Goal: Book appointment/travel/reservation

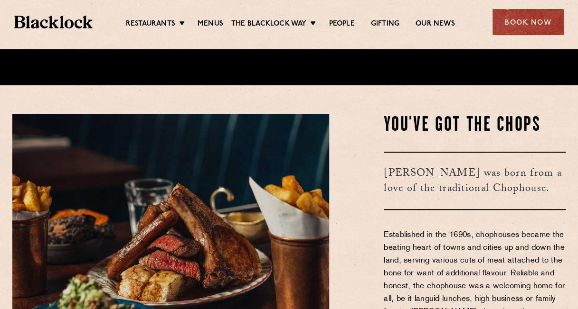
scroll to position [190, 0]
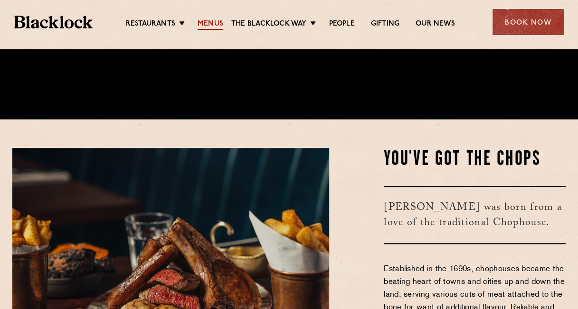
click at [203, 20] on link "Menus" at bounding box center [210, 24] width 26 height 10
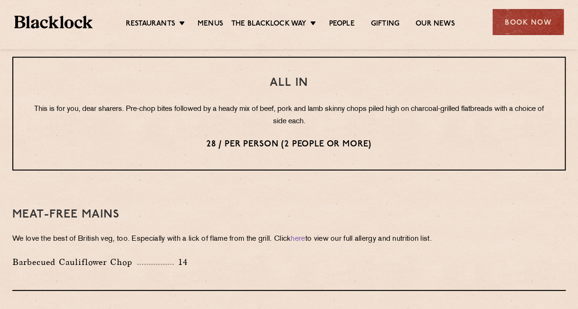
scroll to position [1168, 0]
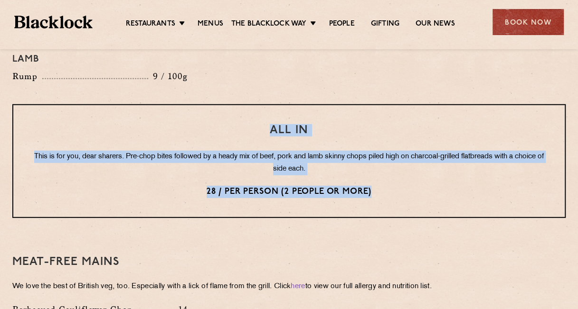
drag, startPoint x: 376, startPoint y: 173, endPoint x: 247, endPoint y: 95, distance: 150.6
click at [247, 104] on div "All In This is for you, dear sharers. Pre-chop bites followed by a heady mix of…" at bounding box center [288, 161] width 553 height 114
copy div "All In This is for you, dear sharers. Pre-chop bites followed by a heady mix of…"
click at [539, 22] on div "Book Now" at bounding box center [527, 22] width 71 height 26
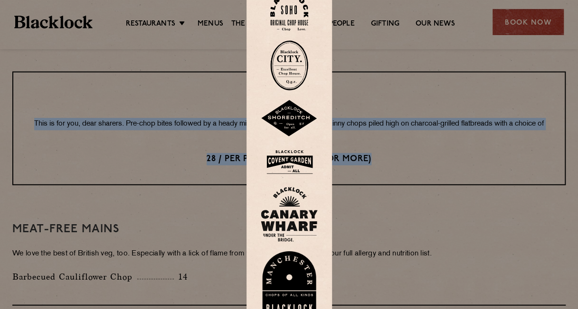
scroll to position [1215, 0]
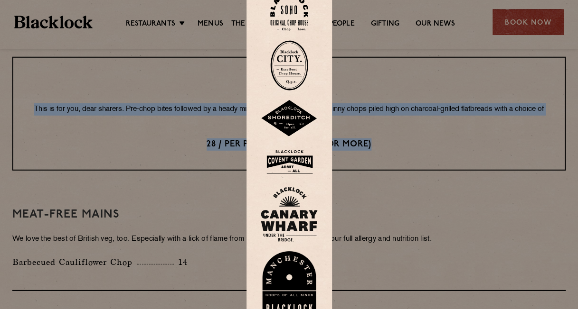
click at [293, 270] on img at bounding box center [289, 284] width 57 height 65
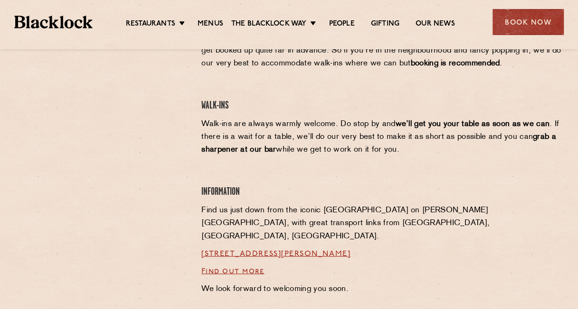
scroll to position [715, 0]
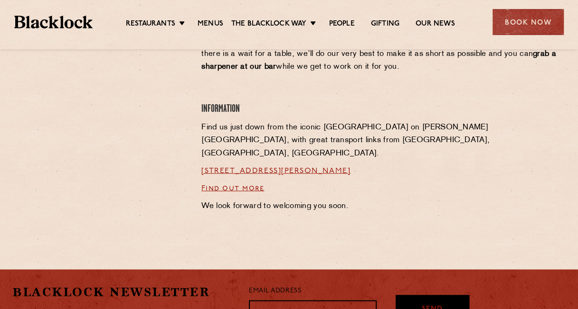
click at [315, 167] on link "[STREET_ADDRESS][PERSON_NAME]" at bounding box center [275, 171] width 149 height 8
click at [499, 26] on div "Book Now" at bounding box center [527, 22] width 71 height 26
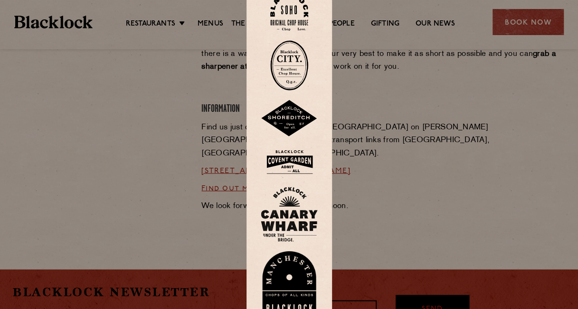
click at [295, 271] on img at bounding box center [289, 284] width 57 height 65
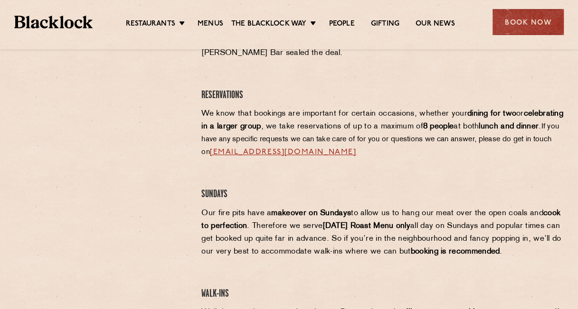
scroll to position [427, 0]
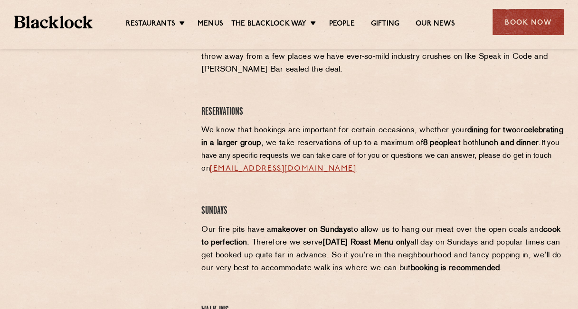
click at [324, 165] on link "[EMAIL_ADDRESS][DOMAIN_NAME]" at bounding box center [283, 169] width 146 height 8
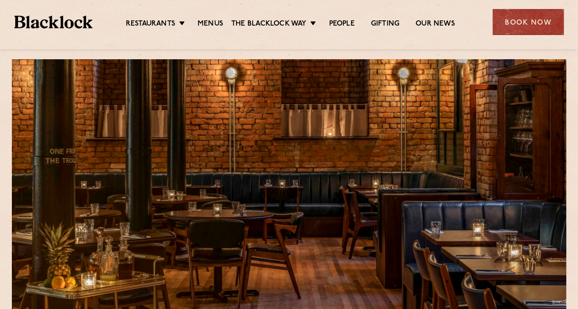
scroll to position [0, 0]
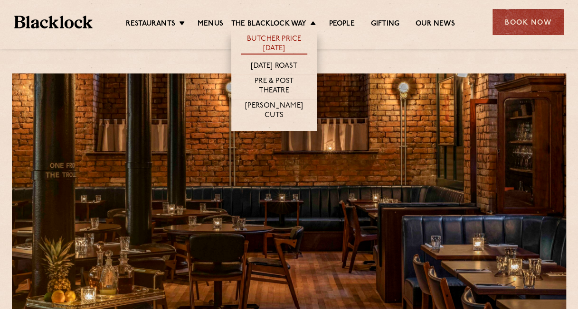
click at [273, 47] on link "Butcher Price [DATE]" at bounding box center [274, 45] width 66 height 20
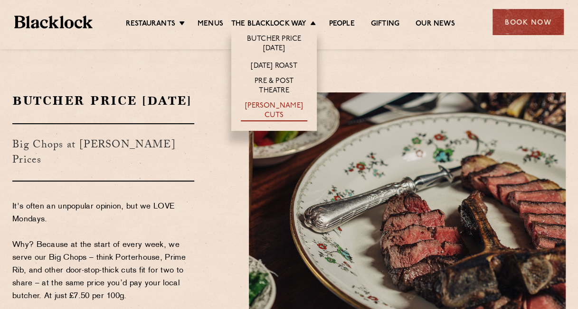
click at [252, 107] on link "[PERSON_NAME] Cuts" at bounding box center [274, 112] width 66 height 20
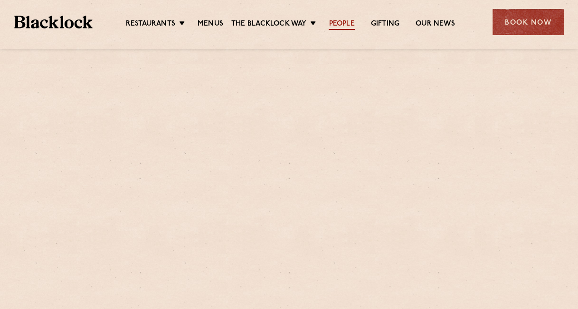
click at [344, 19] on link "People" at bounding box center [341, 24] width 26 height 10
